Goal: Task Accomplishment & Management: Use online tool/utility

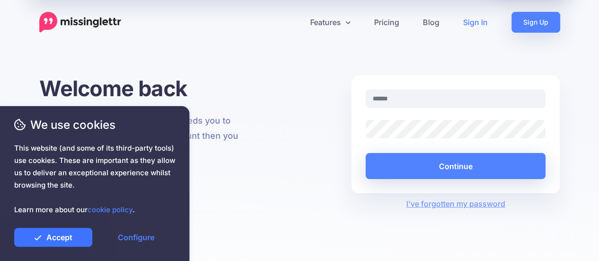
click at [70, 238] on link "Accept" at bounding box center [53, 237] width 78 height 19
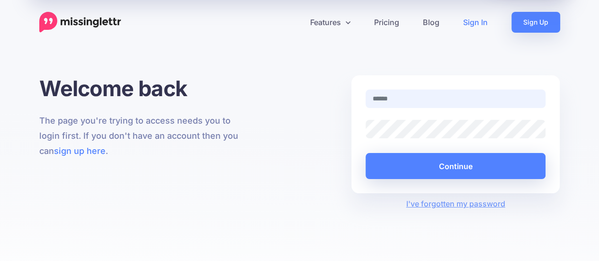
click at [404, 96] on input "text" at bounding box center [455, 98] width 180 height 18
type input "**********"
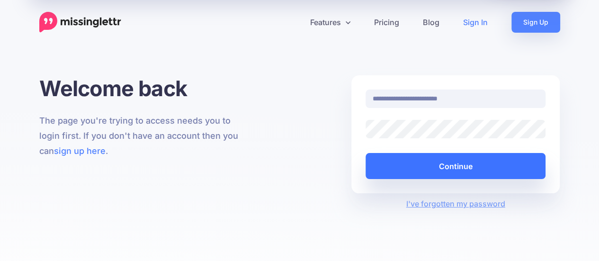
click at [445, 162] on button "Continue" at bounding box center [455, 166] width 180 height 26
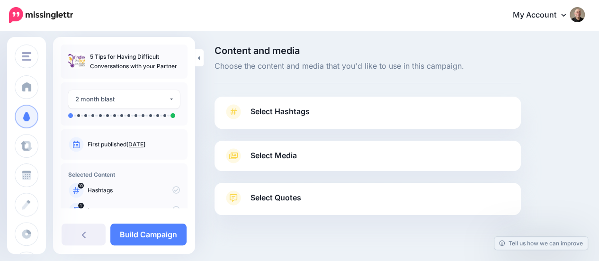
click at [276, 112] on span "Select Hashtags" at bounding box center [279, 111] width 59 height 13
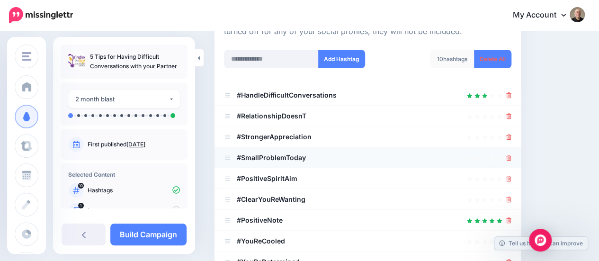
scroll to position [142, 0]
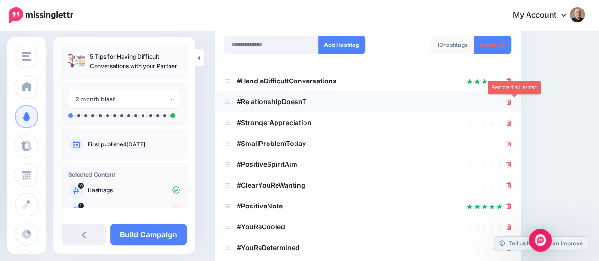
click at [511, 100] on icon at bounding box center [508, 102] width 5 height 6
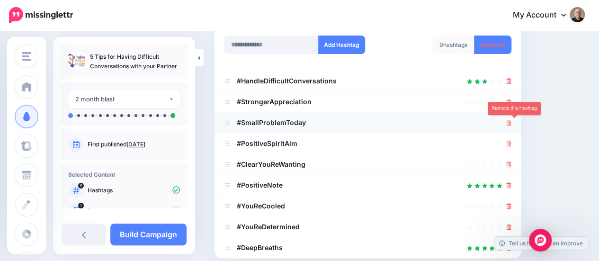
click at [511, 122] on icon at bounding box center [508, 123] width 5 height 6
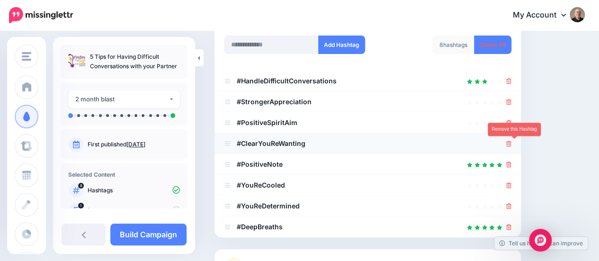
click at [511, 141] on icon at bounding box center [508, 144] width 5 height 6
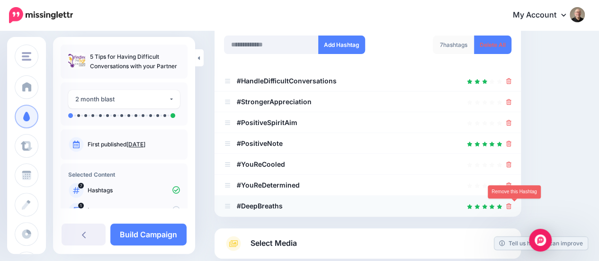
click at [511, 204] on icon at bounding box center [508, 206] width 5 height 6
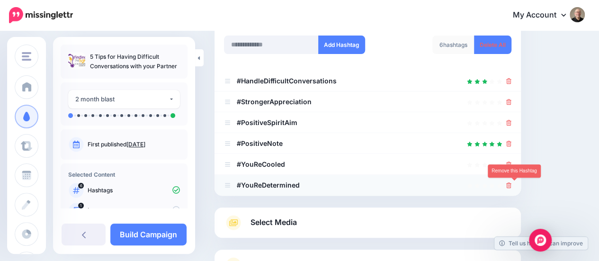
click at [511, 182] on icon at bounding box center [508, 185] width 5 height 6
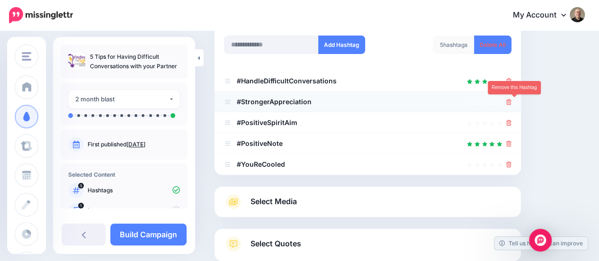
click at [511, 99] on icon at bounding box center [508, 102] width 5 height 6
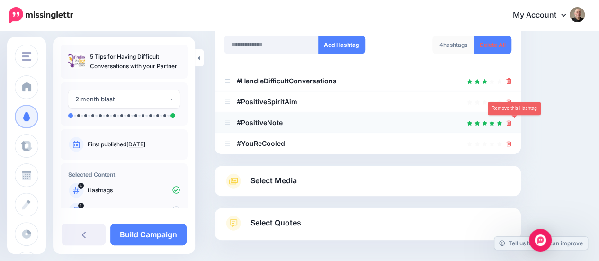
click at [511, 121] on icon at bounding box center [508, 123] width 5 height 6
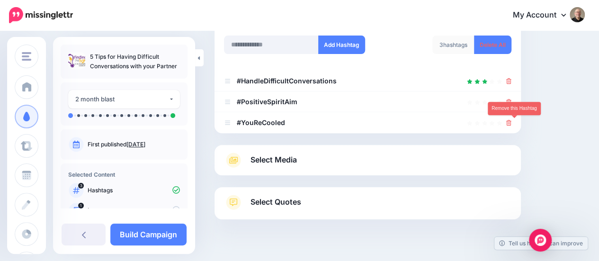
click at [511, 121] on icon at bounding box center [508, 123] width 5 height 6
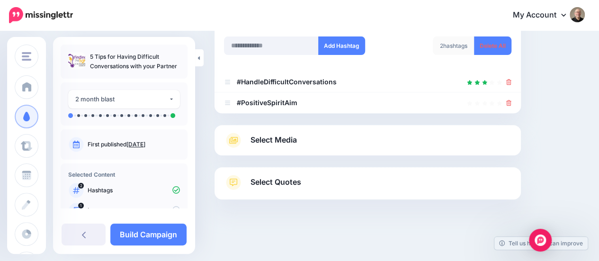
scroll to position [141, 0]
click at [511, 101] on icon at bounding box center [508, 103] width 5 height 6
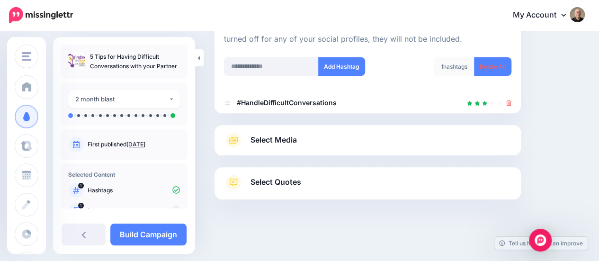
scroll to position [120, 0]
click at [258, 68] on input "text" at bounding box center [271, 67] width 95 height 18
click at [233, 68] on input "**********" at bounding box center [271, 67] width 95 height 18
type input "**********"
click at [338, 66] on button "Add Hashtag" at bounding box center [341, 67] width 47 height 18
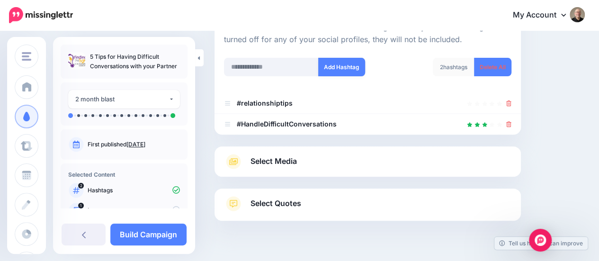
scroll to position [141, 0]
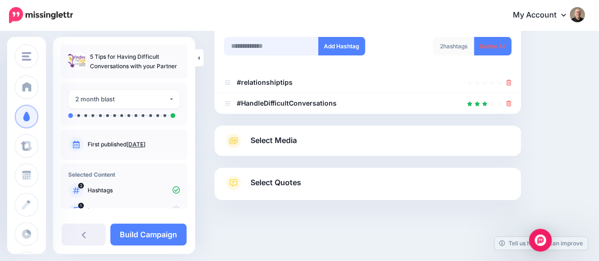
click at [285, 47] on input "text" at bounding box center [271, 46] width 95 height 18
type input "**********"
click at [334, 44] on button "Add Hashtag" at bounding box center [341, 46] width 47 height 18
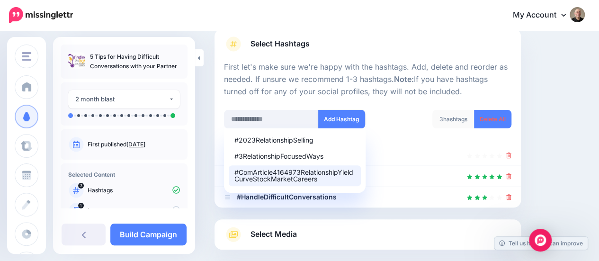
scroll to position [67, 0]
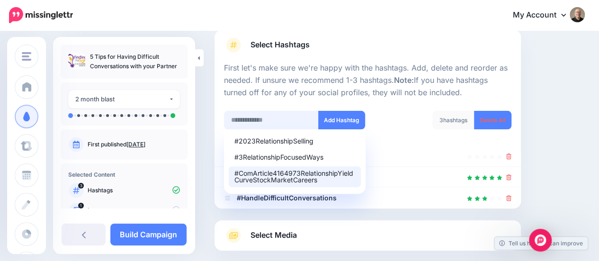
click at [240, 119] on input "text" at bounding box center [271, 120] width 95 height 18
click at [574, 97] on div "Content and media Choose the content and media that you'd like to use in this c…" at bounding box center [399, 160] width 384 height 363
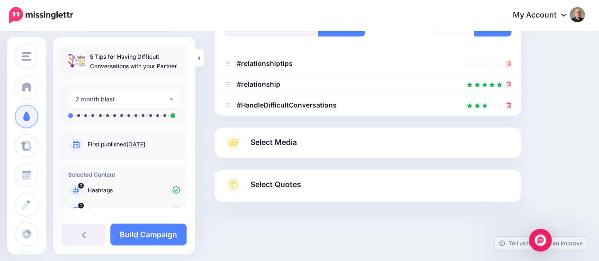
scroll to position [161, 0]
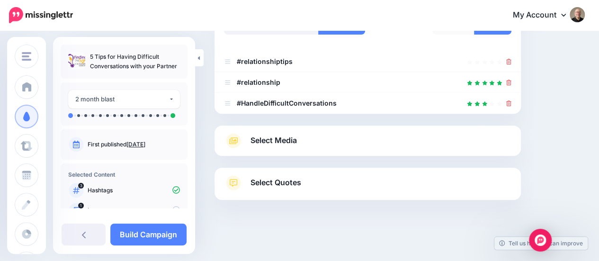
click at [266, 140] on span "Select Media" at bounding box center [273, 140] width 46 height 13
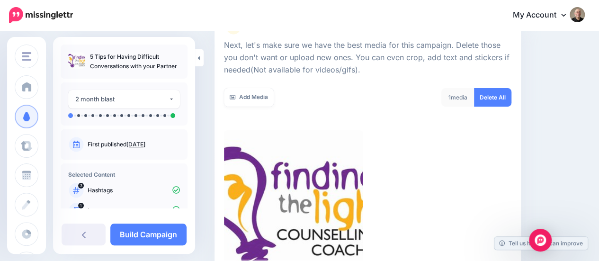
scroll to position [114, 0]
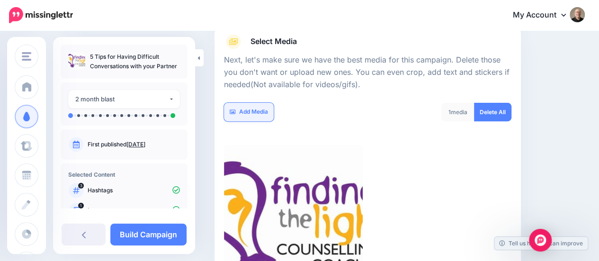
click at [243, 114] on link "Add Media" at bounding box center [249, 112] width 50 height 18
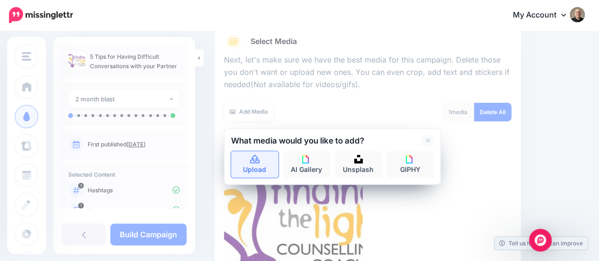
click at [253, 165] on link "Upload" at bounding box center [254, 164] width 47 height 27
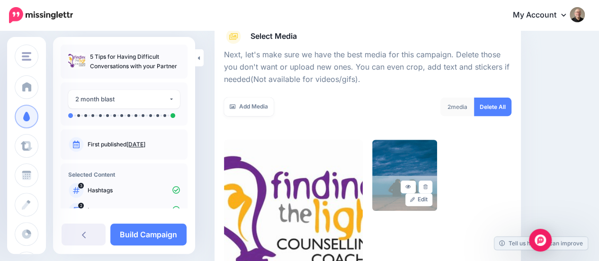
scroll to position [262, 0]
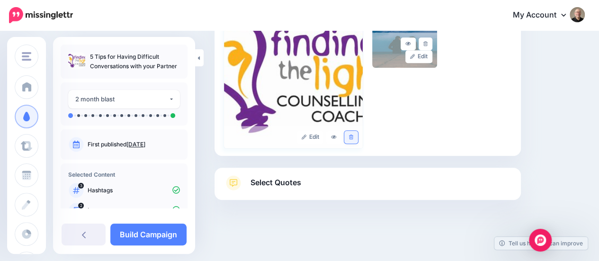
click at [353, 136] on icon at bounding box center [351, 136] width 4 height 5
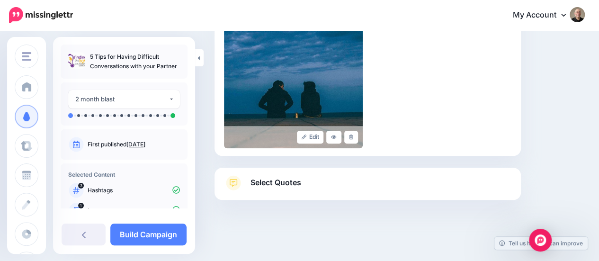
click at [289, 179] on span "Select Quotes" at bounding box center [275, 182] width 51 height 13
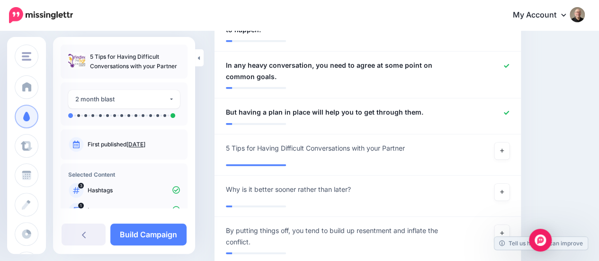
scroll to position [1117, 0]
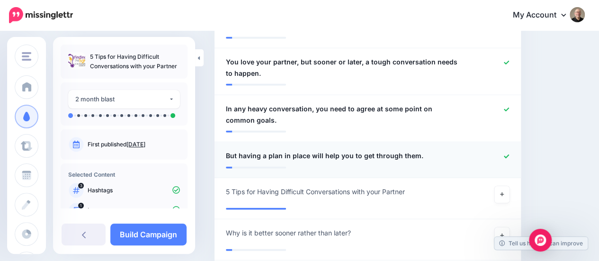
click at [509, 156] on icon at bounding box center [506, 156] width 5 height 4
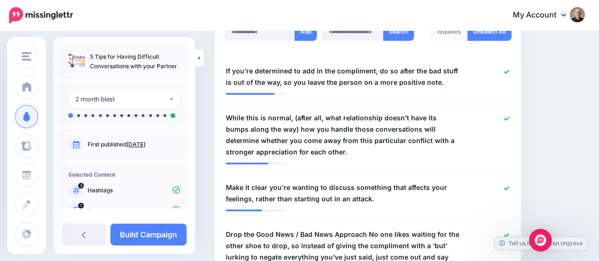
scroll to position [312, 0]
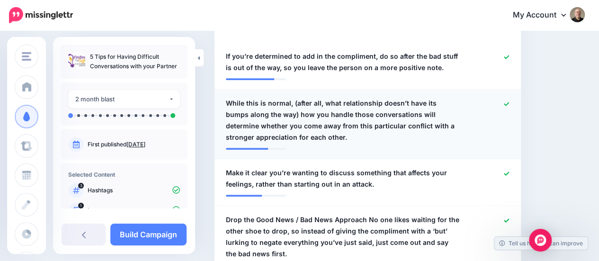
click at [509, 102] on icon at bounding box center [506, 103] width 5 height 5
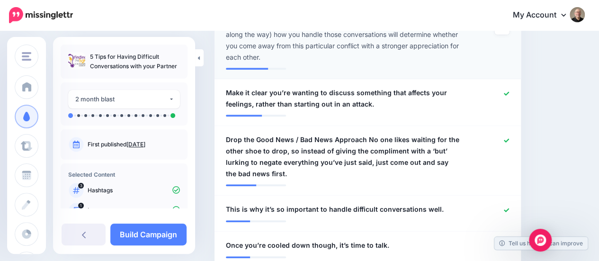
scroll to position [407, 0]
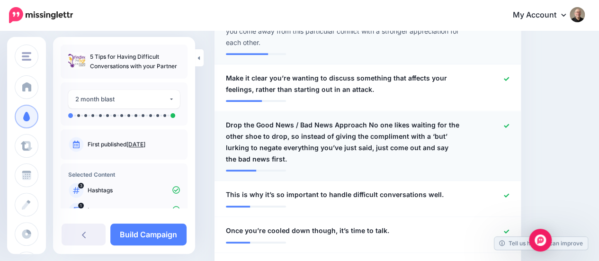
click at [509, 126] on icon at bounding box center [506, 126] width 5 height 4
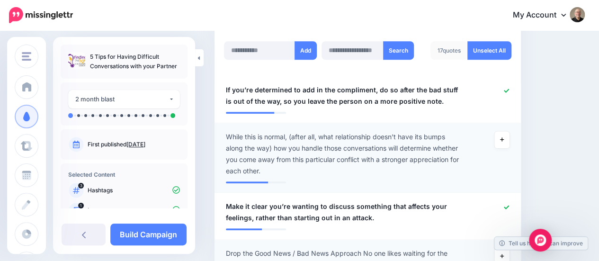
scroll to position [265, 0]
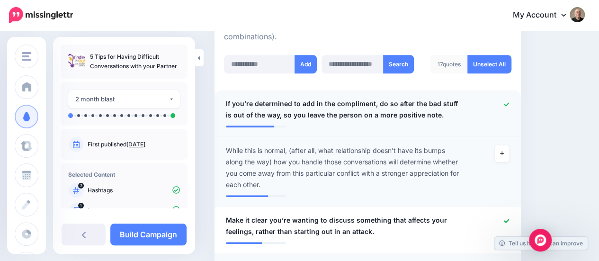
click at [509, 102] on icon at bounding box center [506, 104] width 5 height 5
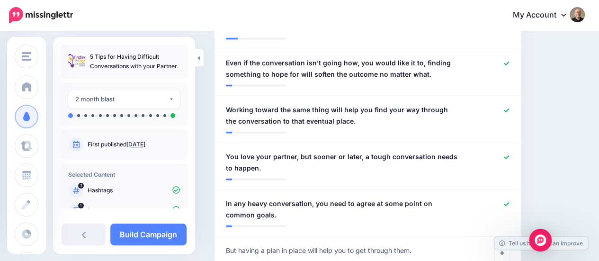
scroll to position [1070, 0]
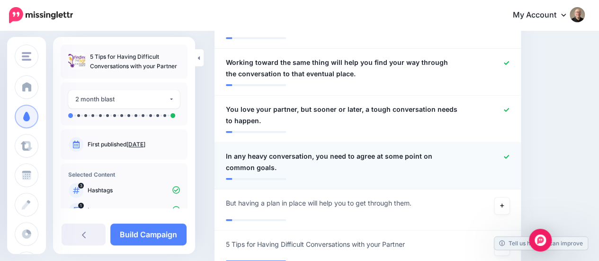
click at [509, 155] on icon at bounding box center [506, 156] width 5 height 5
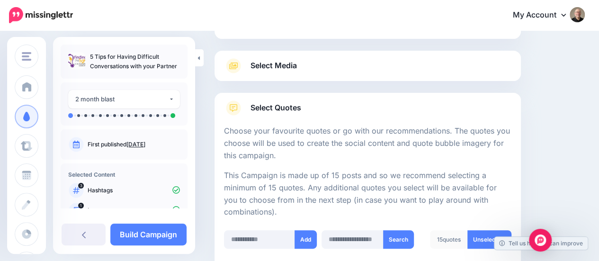
scroll to position [81, 0]
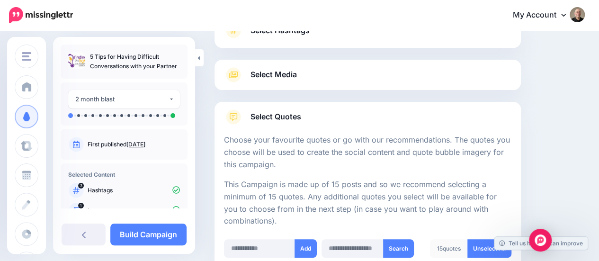
click at [291, 114] on span "Select Quotes" at bounding box center [275, 116] width 51 height 13
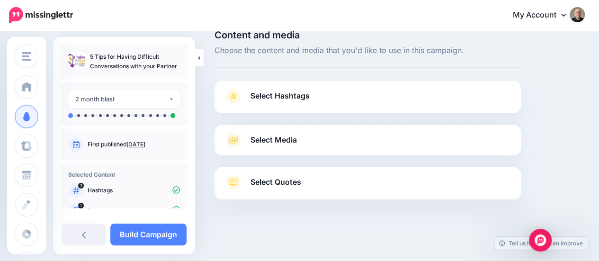
scroll to position [15, 0]
click at [142, 234] on link "Build Campaign" at bounding box center [148, 234] width 76 height 22
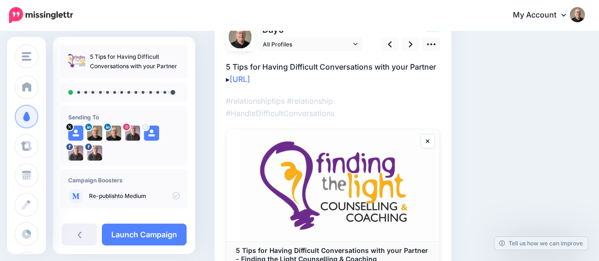
scroll to position [95, 0]
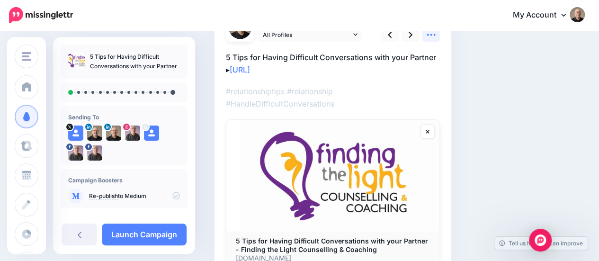
click at [428, 130] on icon at bounding box center [427, 132] width 4 height 6
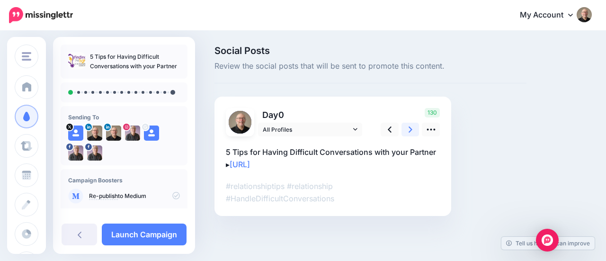
click at [411, 130] on icon at bounding box center [410, 129] width 4 height 10
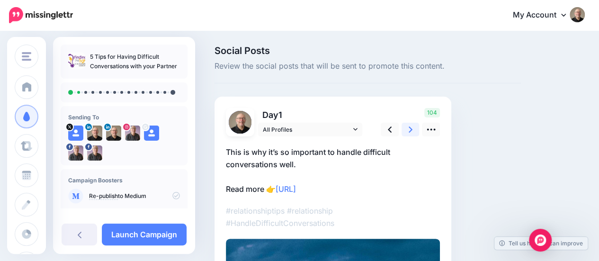
click at [410, 130] on icon at bounding box center [410, 129] width 4 height 10
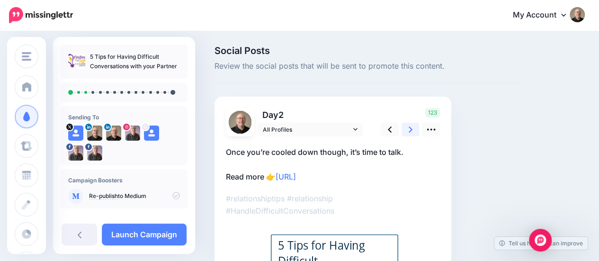
click at [409, 130] on icon at bounding box center [410, 129] width 4 height 10
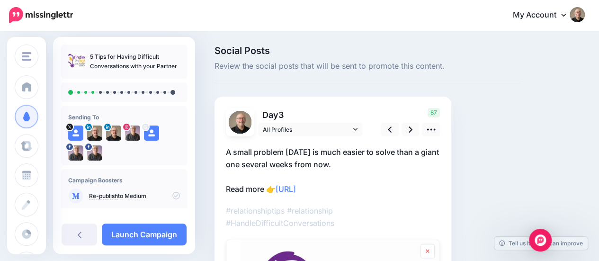
click at [429, 251] on icon at bounding box center [426, 251] width 3 height 4
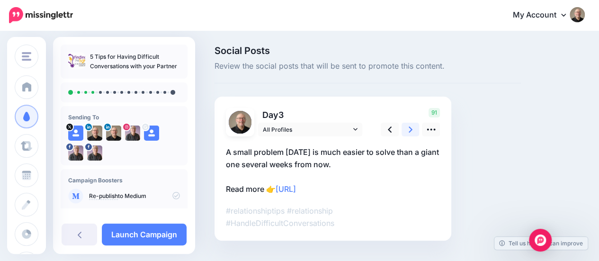
click at [411, 130] on icon at bounding box center [410, 129] width 4 height 6
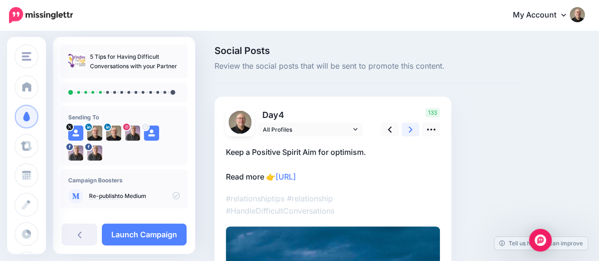
click at [407, 129] on link at bounding box center [410, 130] width 18 height 14
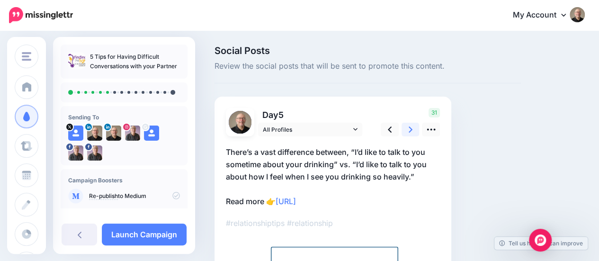
click at [408, 129] on icon at bounding box center [410, 129] width 4 height 10
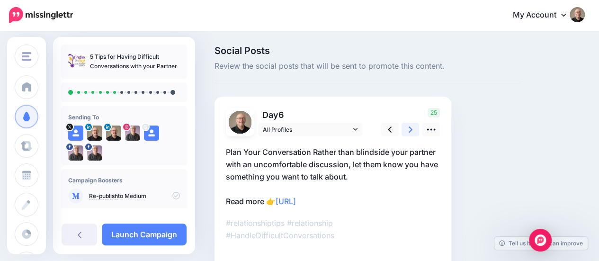
scroll to position [47, 0]
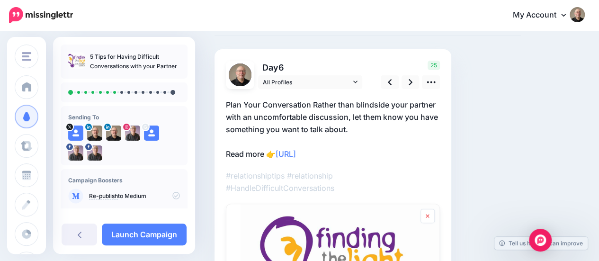
click at [430, 214] on link at bounding box center [427, 216] width 14 height 14
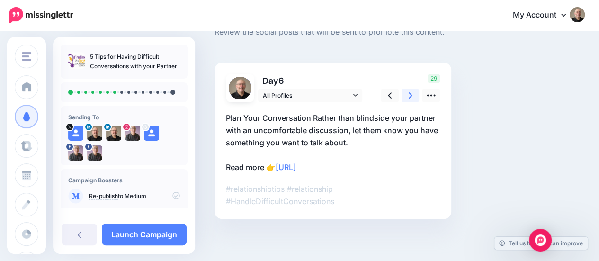
click at [410, 96] on icon at bounding box center [410, 95] width 4 height 6
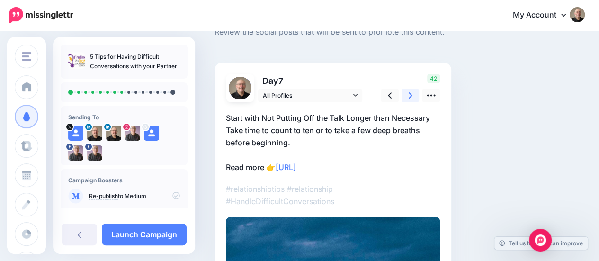
click at [410, 95] on icon at bounding box center [410, 95] width 4 height 10
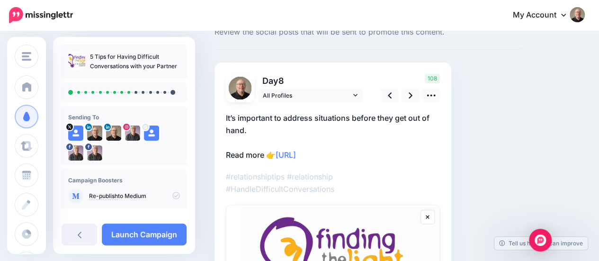
click at [430, 217] on link at bounding box center [427, 217] width 14 height 14
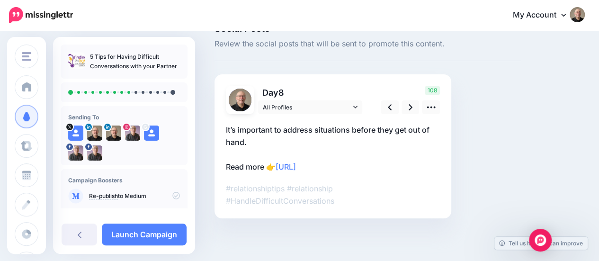
scroll to position [22, 0]
click at [411, 105] on icon at bounding box center [410, 108] width 4 height 10
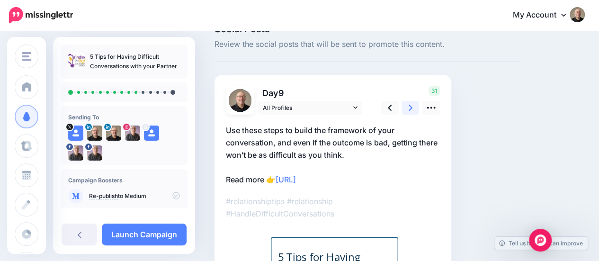
click at [410, 103] on icon at bounding box center [410, 108] width 4 height 10
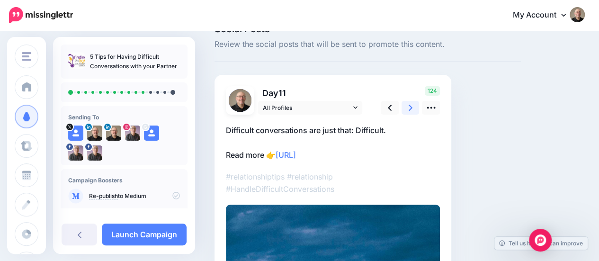
click at [411, 104] on icon at bounding box center [410, 108] width 4 height 10
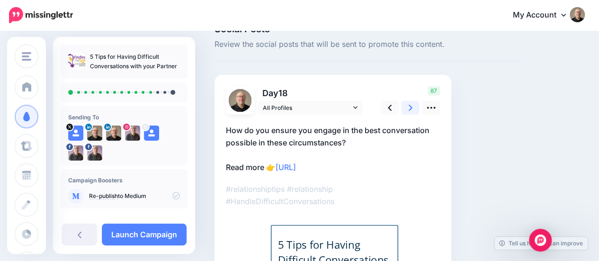
click at [410, 106] on icon at bounding box center [410, 108] width 4 height 10
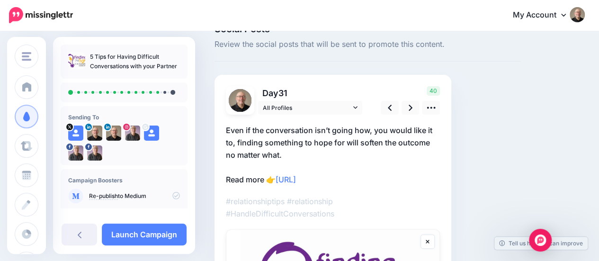
click at [430, 240] on link at bounding box center [427, 241] width 14 height 14
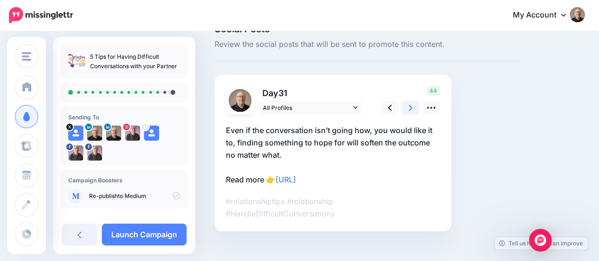
click at [411, 105] on icon at bounding box center [410, 108] width 4 height 10
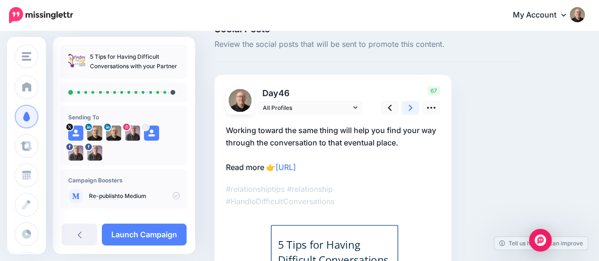
click at [410, 106] on icon at bounding box center [410, 108] width 4 height 10
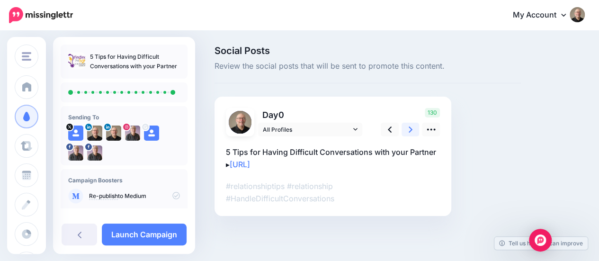
scroll to position [0, 0]
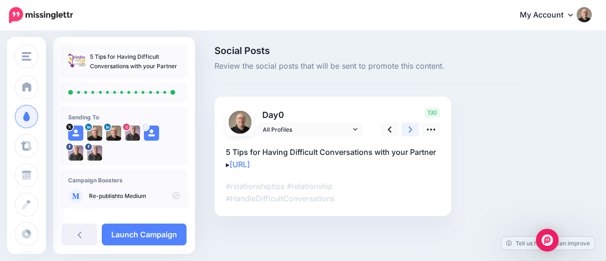
click at [408, 129] on icon at bounding box center [410, 129] width 4 height 10
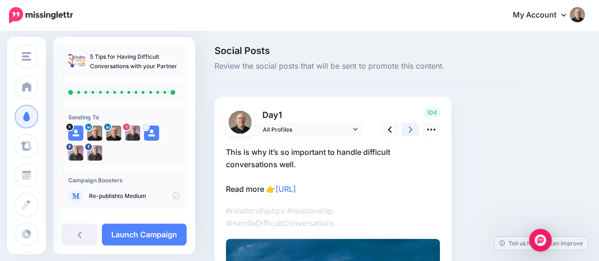
click at [408, 129] on icon at bounding box center [410, 129] width 4 height 10
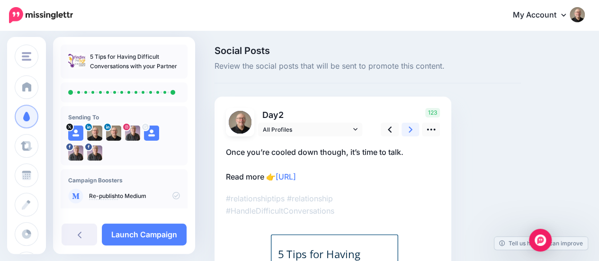
click at [408, 129] on icon at bounding box center [410, 129] width 4 height 10
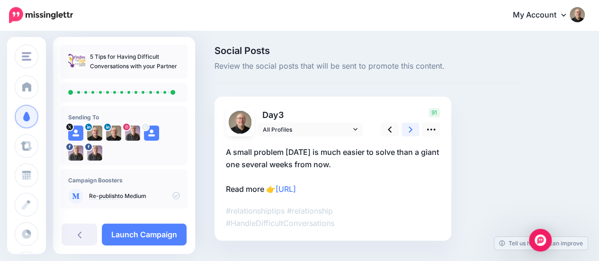
click at [408, 129] on icon at bounding box center [410, 129] width 4 height 10
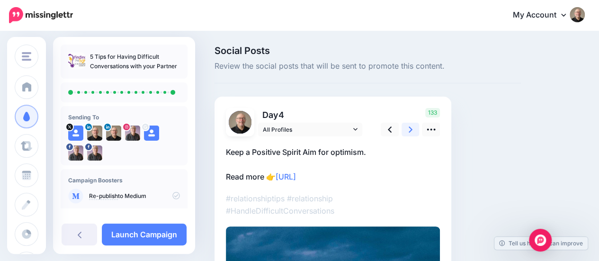
click at [408, 129] on icon at bounding box center [410, 129] width 4 height 10
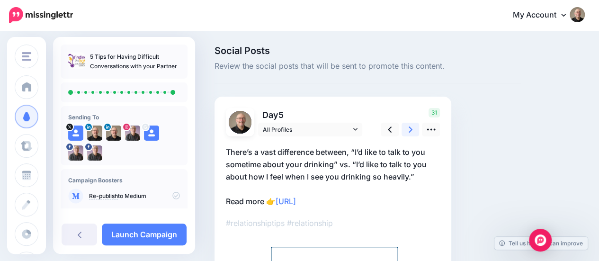
click at [408, 129] on icon at bounding box center [410, 129] width 4 height 10
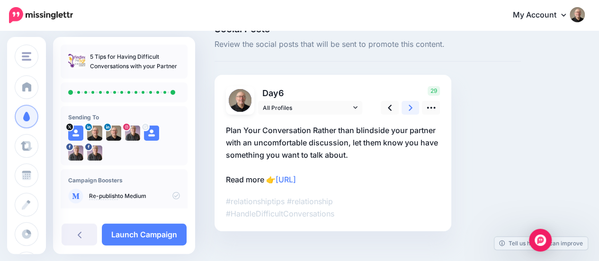
scroll to position [34, 0]
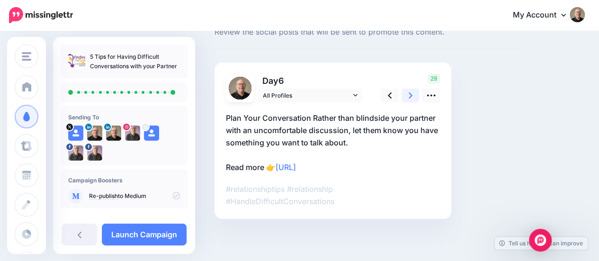
click at [411, 93] on icon at bounding box center [410, 95] width 4 height 10
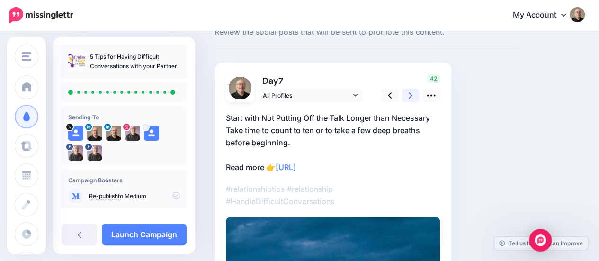
click at [411, 94] on icon at bounding box center [410, 95] width 4 height 6
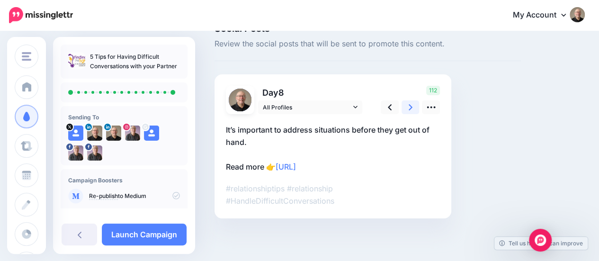
scroll to position [22, 0]
click at [410, 104] on icon at bounding box center [410, 108] width 4 height 10
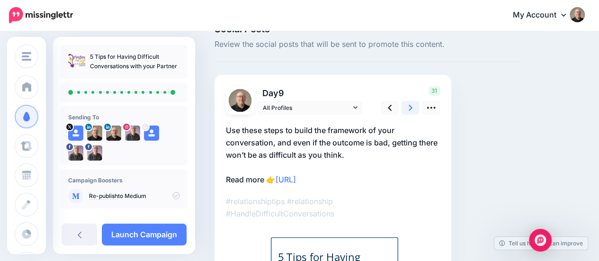
scroll to position [34, 0]
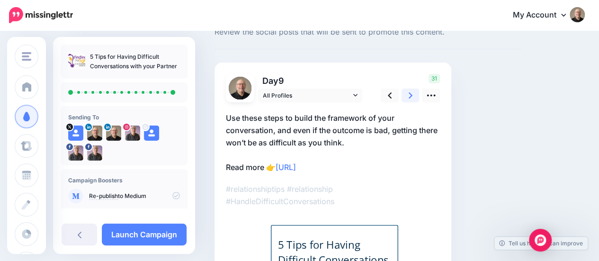
click at [410, 95] on icon at bounding box center [410, 95] width 4 height 10
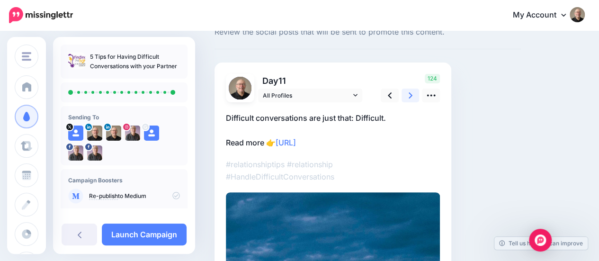
click at [410, 95] on icon at bounding box center [410, 95] width 4 height 10
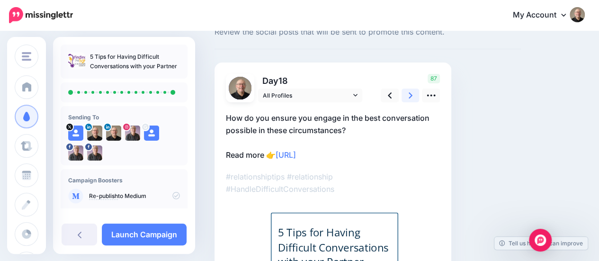
click at [410, 95] on icon at bounding box center [410, 95] width 4 height 10
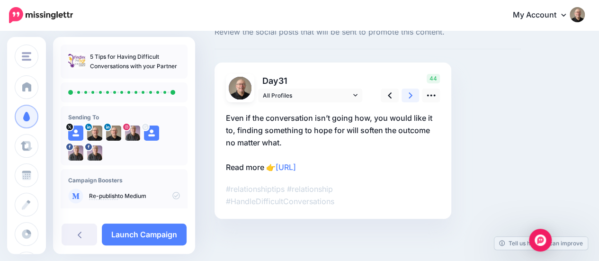
click at [410, 95] on icon at bounding box center [410, 95] width 4 height 10
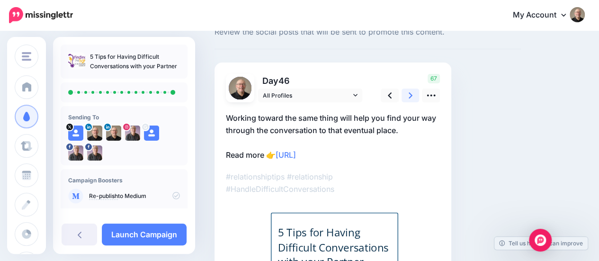
click at [410, 95] on icon at bounding box center [410, 95] width 4 height 10
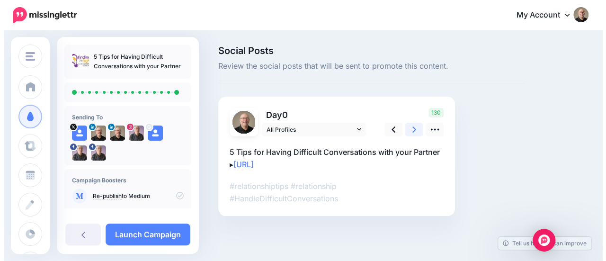
scroll to position [0, 0]
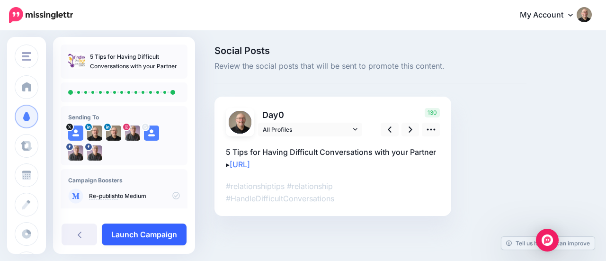
click at [161, 233] on link "Launch Campaign" at bounding box center [144, 234] width 85 height 22
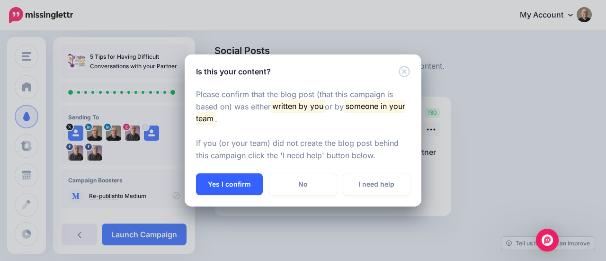
click at [232, 186] on button "Yes I confirm" at bounding box center [229, 184] width 67 height 22
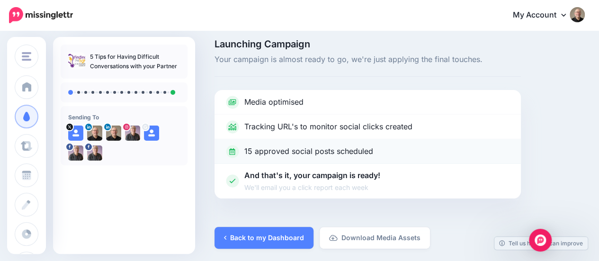
scroll to position [8, 0]
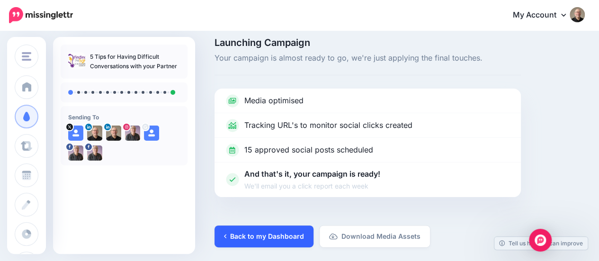
click at [283, 237] on link "Back to my Dashboard" at bounding box center [263, 236] width 99 height 22
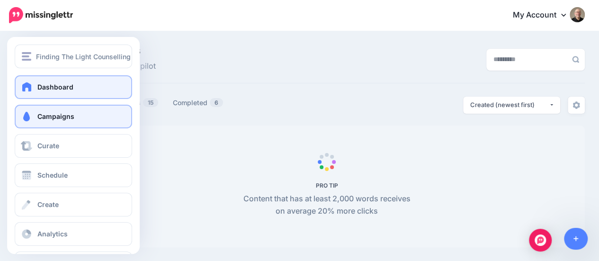
click at [23, 84] on span at bounding box center [27, 86] width 12 height 9
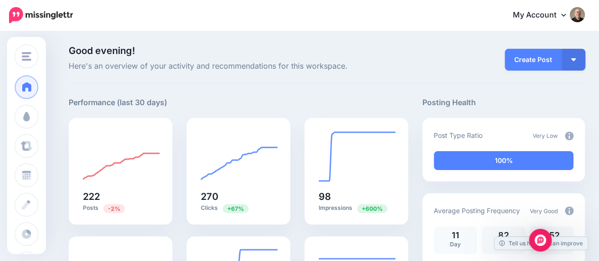
click at [566, 12] on icon at bounding box center [563, 15] width 5 height 8
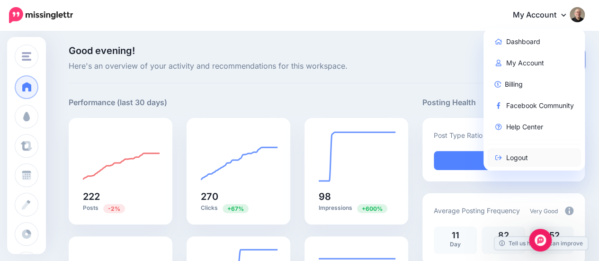
click at [517, 157] on link "Logout" at bounding box center [534, 157] width 94 height 18
